Goal: Navigation & Orientation: Understand site structure

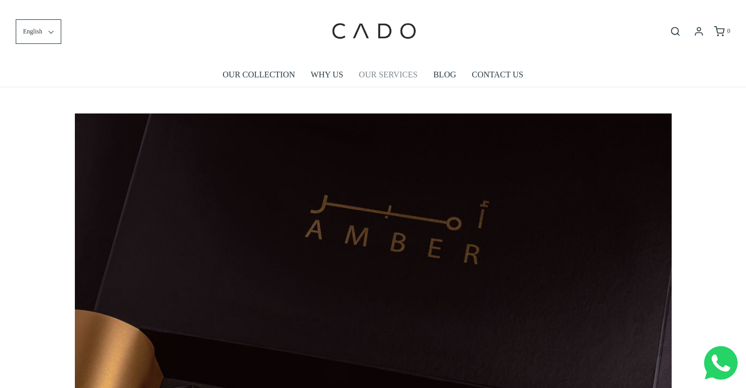
click at [397, 76] on link "OUR SERVICES" at bounding box center [388, 75] width 59 height 24
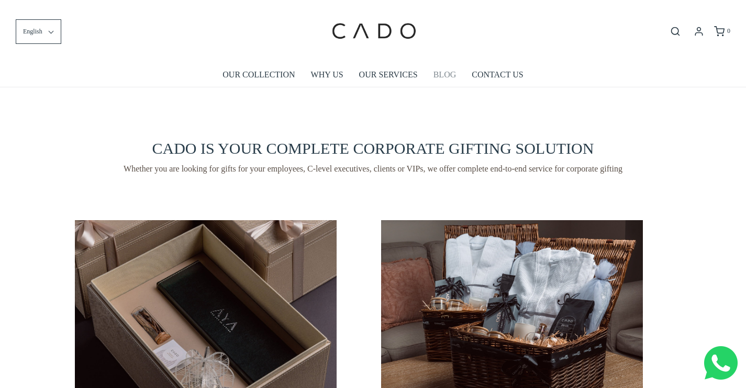
click at [443, 73] on link "BLOG" at bounding box center [444, 75] width 23 height 24
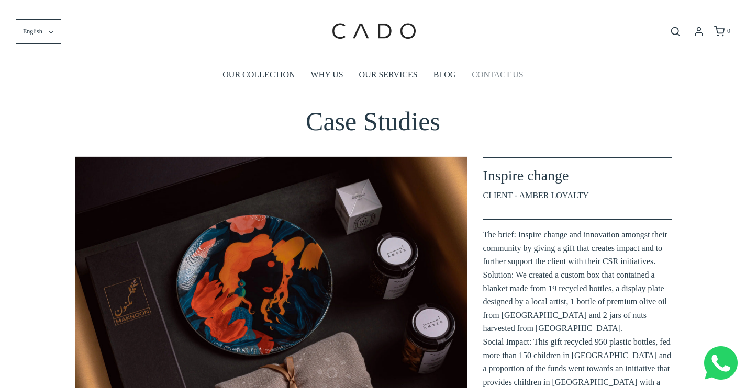
click at [498, 73] on link "CONTACT US" at bounding box center [496, 75] width 51 height 24
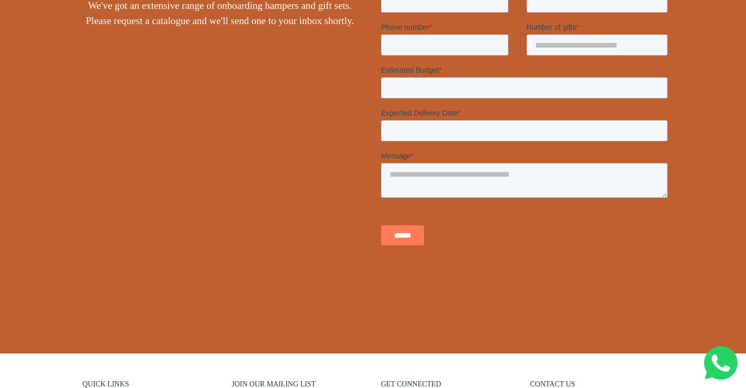
scroll to position [466, 0]
